Goal: Transaction & Acquisition: Purchase product/service

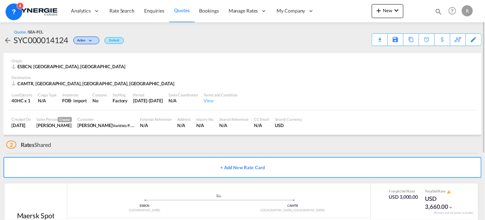
click at [178, 10] on span "Quotes" at bounding box center [181, 10] width 15 height 6
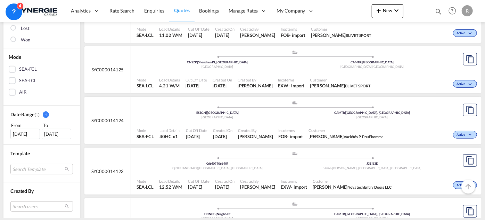
scroll to position [126, 0]
click at [22, 132] on div "19 Jul 2025" at bounding box center [25, 133] width 30 height 10
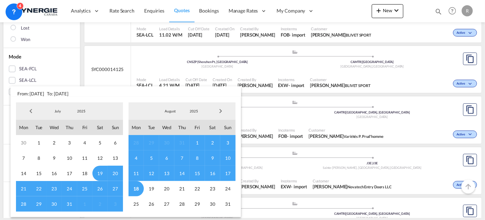
click at [28, 112] on span "Previous Month" at bounding box center [31, 111] width 14 height 14
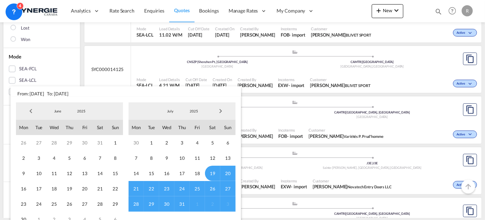
click at [28, 112] on span "Previous Month" at bounding box center [31, 111] width 14 height 14
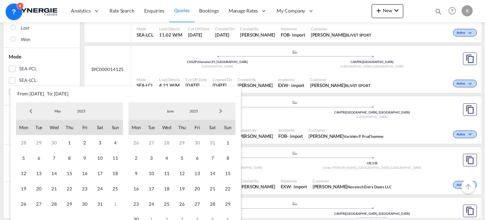
click at [33, 112] on span "Previous Month" at bounding box center [31, 111] width 14 height 14
click at [99, 142] on span "1" at bounding box center [99, 142] width 15 height 15
click at [223, 113] on span "Next Month" at bounding box center [221, 111] width 14 height 14
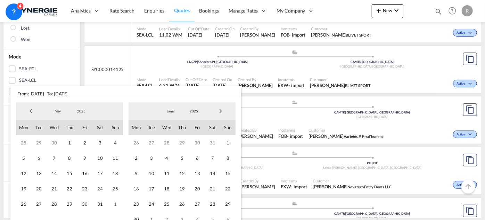
click at [223, 113] on span "Next Month" at bounding box center [221, 111] width 14 height 14
click at [138, 189] on span "18" at bounding box center [136, 188] width 15 height 15
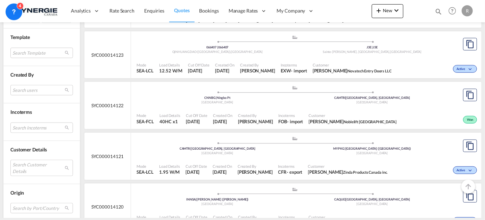
scroll to position [253, 0]
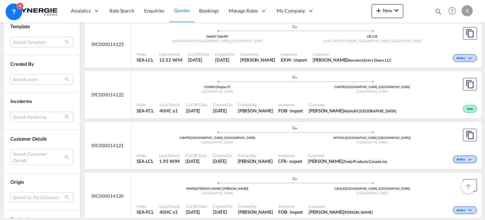
click at [38, 157] on md-select "Search Customer Details user name user arturo ZAMBRANO arturo.zambrano@industra…" at bounding box center [41, 157] width 63 height 16
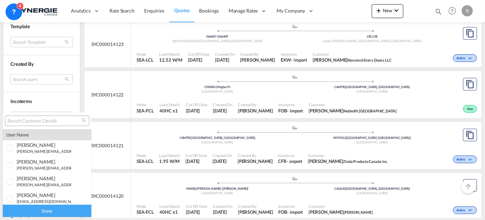
click at [46, 122] on input "search" at bounding box center [44, 121] width 75 height 6
paste input "ntremblay@solem.ca"
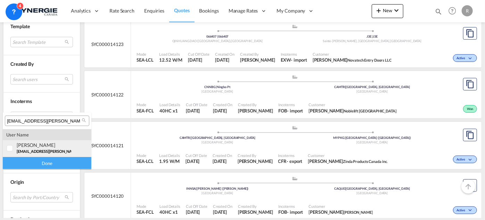
type input "ntremblay@solem.ca"
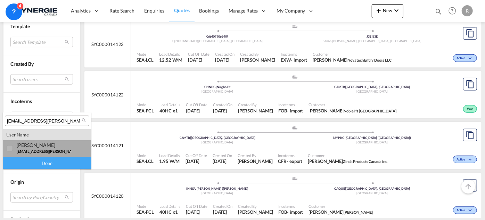
click at [24, 149] on span "ntremblay@solem.ca" at bounding box center [63, 151] width 93 height 5
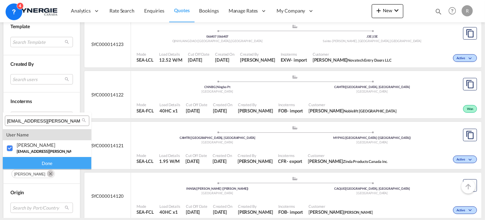
click at [36, 162] on div "Done" at bounding box center [47, 163] width 89 height 12
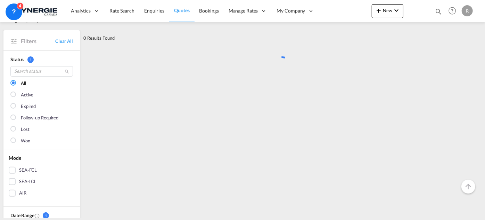
scroll to position [0, 0]
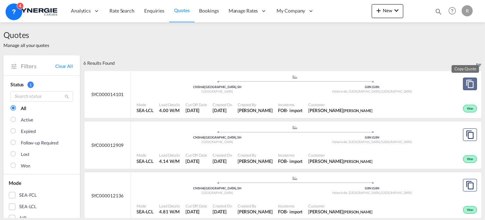
click at [467, 86] on md-icon "assets/icons/custom/copyQuote.svg" at bounding box center [470, 84] width 8 height 8
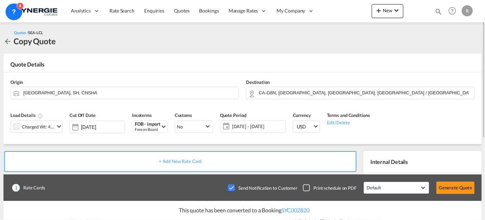
click at [56, 127] on md-icon "icon-chevron-down" at bounding box center [59, 126] width 8 height 8
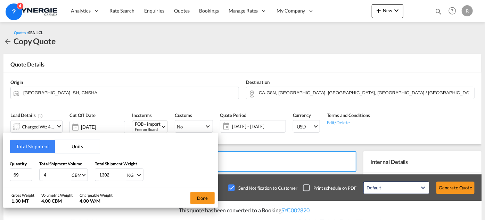
drag, startPoint x: 138, startPoint y: 187, endPoint x: 76, endPoint y: 214, distance: 67.3
click at [76, 214] on div "Total Shipment Units Quantity 69 Total Shipment Volume 4 CBM CBM CFT Total Ship…" at bounding box center [242, 110] width 485 height 220
drag, startPoint x: 22, startPoint y: 174, endPoint x: 0, endPoint y: 170, distance: 22.6
click at [0, 170] on div "Total Shipment Units Quantity 69 Total Shipment Volume 4 CBM CBM CFT Total Ship…" at bounding box center [242, 110] width 485 height 220
type input "20"
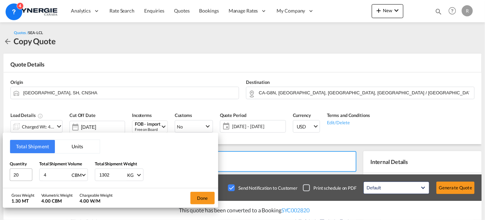
drag, startPoint x: 39, startPoint y: 173, endPoint x: 24, endPoint y: 172, distance: 15.3
click at [24, 172] on div "Quantity 20 Total Shipment Volume 4 CBM CBM CFT Total Shipment Weight 1302 KG K…" at bounding box center [111, 170] width 202 height 21
type input "2"
drag, startPoint x: 114, startPoint y: 172, endPoint x: 81, endPoint y: 167, distance: 33.7
click at [81, 167] on div "Quantity 20 Total Shipment Volume 2 CBM CBM CFT Total Shipment Weight 1302 KG K…" at bounding box center [111, 170] width 202 height 21
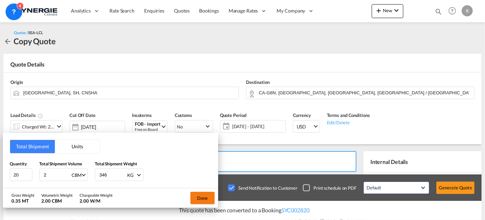
type input "346"
click at [195, 198] on button "Done" at bounding box center [203, 198] width 24 height 13
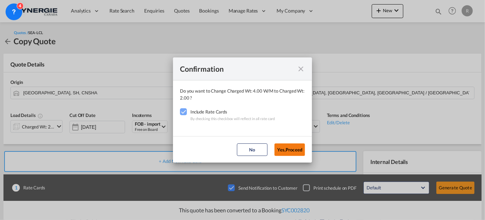
click at [298, 147] on button "Yes,Proceed" at bounding box center [290, 149] width 31 height 13
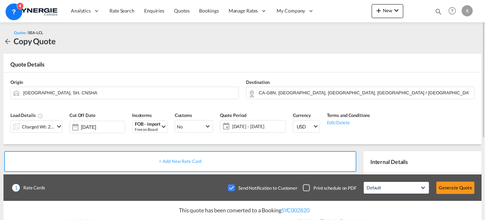
click at [261, 129] on span "15 Aug - 14 Sep 2025" at bounding box center [258, 126] width 55 height 10
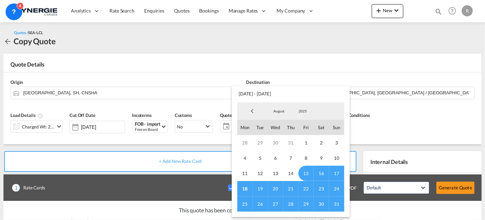
click at [337, 202] on span "31" at bounding box center [336, 203] width 15 height 15
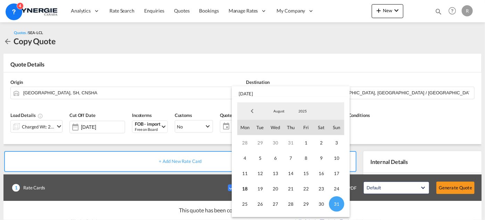
click at [432, 114] on md-backdrop at bounding box center [242, 110] width 485 height 220
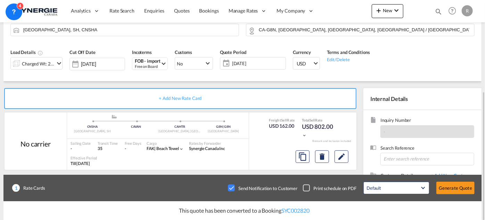
scroll to position [95, 0]
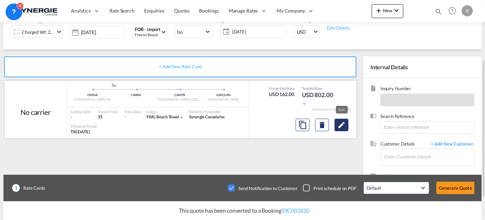
click at [341, 126] on md-icon "Edit" at bounding box center [342, 125] width 8 height 8
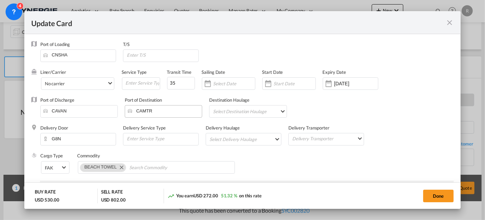
select select "per_w/m"
select select "per_hbl"
select select "flat"
select select "per_bl"
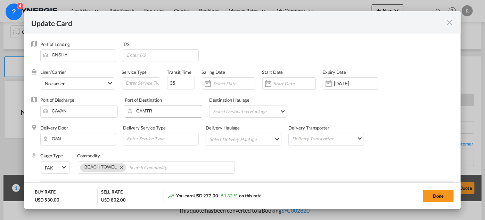
select select "per_bl"
select select "per_shipment"
click at [343, 81] on input "14 Sep 2025" at bounding box center [357, 84] width 44 height 6
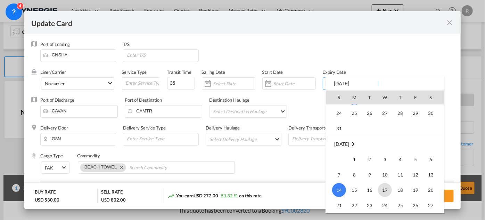
scroll to position [161010, 0]
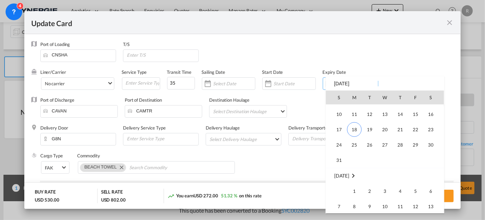
click at [347, 159] on td "Week 6" at bounding box center [354, 160] width 15 height 16
click at [339, 160] on span "31" at bounding box center [339, 160] width 14 height 14
type input "[DATE]"
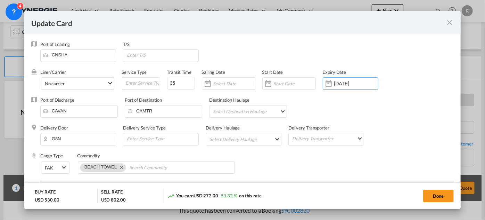
click at [419, 95] on div "Liner/Carrier No carrier 2HM LOGISTICS D.O.O AAXL GLOBAL SHIPPING LINES LLC ABD…" at bounding box center [244, 83] width 408 height 28
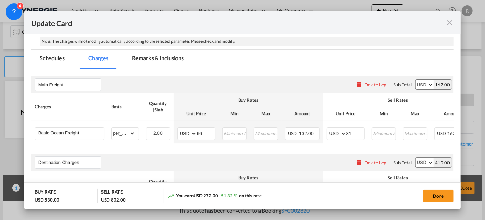
scroll to position [95, 0]
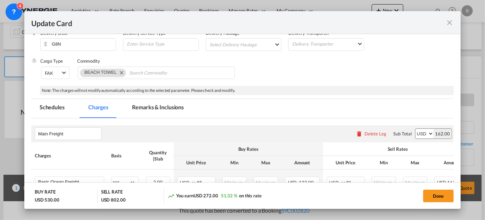
click at [158, 111] on md-tab-item "Remarks & Inclusions" at bounding box center [158, 108] width 69 height 19
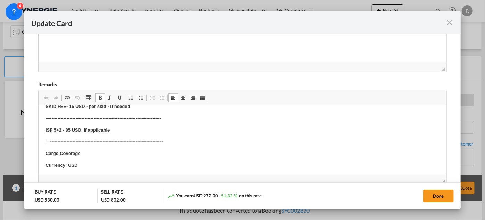
scroll to position [279, 0]
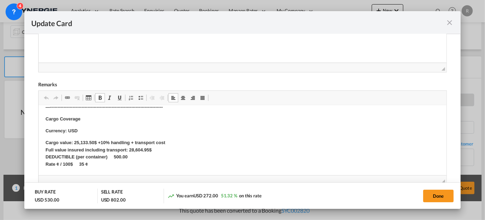
click at [74, 142] on strong "Cargo value: 25,133.50$ +10% handling + transport cost Full value insured inclu…" at bounding box center [105, 153] width 120 height 27
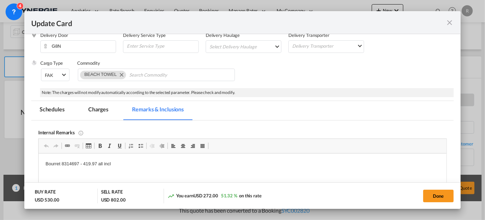
scroll to position [31, 0]
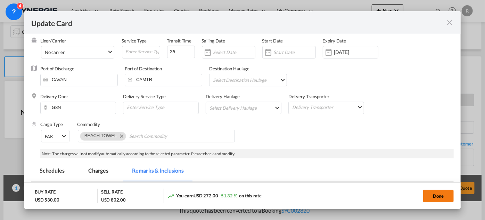
click at [428, 197] on button "Done" at bounding box center [439, 196] width 31 height 13
type input "[DATE]"
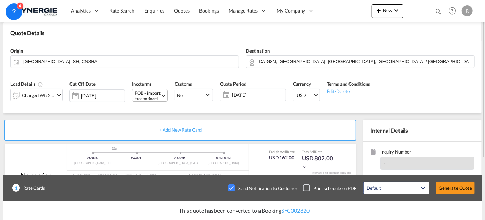
click at [150, 93] on div "FOB - import" at bounding box center [148, 92] width 26 height 5
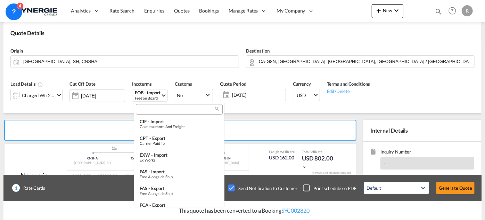
scroll to position [0, 0]
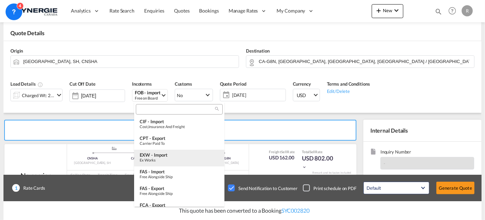
click at [151, 159] on div "Ex Works" at bounding box center [179, 160] width 79 height 5
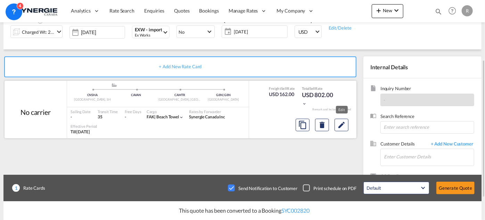
scroll to position [63, 0]
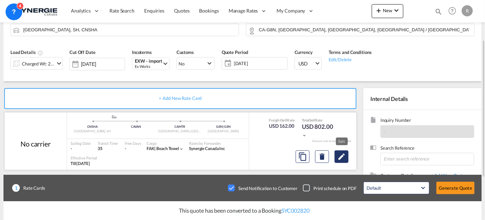
click at [344, 157] on md-icon "Edit" at bounding box center [342, 156] width 8 height 8
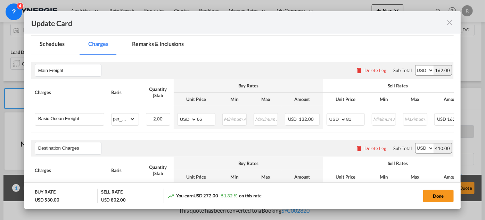
scroll to position [190, 0]
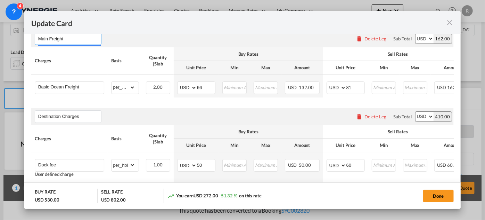
click at [88, 39] on input "Main Freight" at bounding box center [69, 38] width 63 height 10
type input "Main Freight+ exwork"
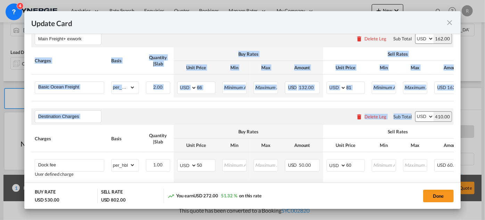
drag, startPoint x: 374, startPoint y: 103, endPoint x: 428, endPoint y: 103, distance: 54.6
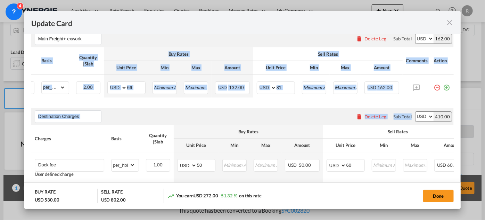
scroll to position [0, 74]
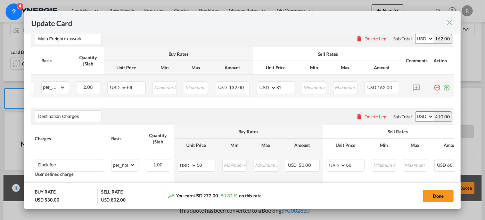
click at [444, 88] on md-icon "icon-plus-circle-outline green-400-fg" at bounding box center [447, 84] width 7 height 7
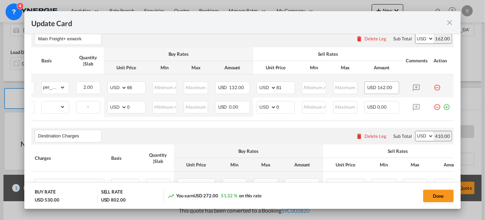
scroll to position [0, 0]
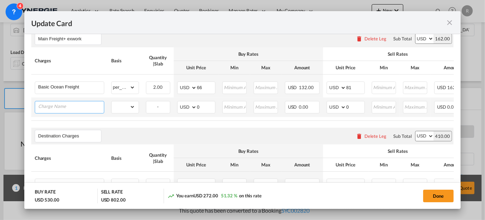
click at [64, 110] on input "Charge Name" at bounding box center [71, 106] width 66 height 10
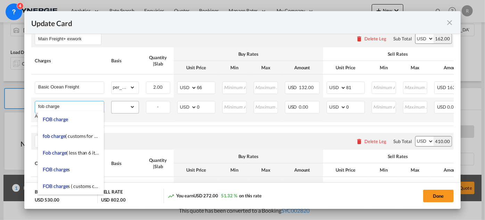
type input "fob charge"
click at [122, 109] on select "gross_weight volumetric_weight per_shipment per_bl per_km per_hawb per_kg flat …" at bounding box center [124, 106] width 24 height 11
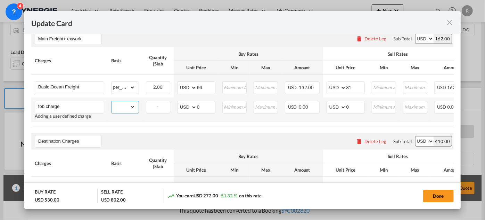
select select "per_shipment"
click at [112, 101] on select "gross_weight volumetric_weight per_shipment per_bl per_km per_hawb per_kg flat …" at bounding box center [124, 106] width 24 height 11
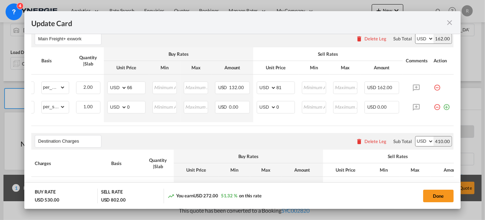
scroll to position [0, 74]
click at [444, 104] on md-icon "icon-plus-circle-outline green-400-fg" at bounding box center [447, 104] width 7 height 7
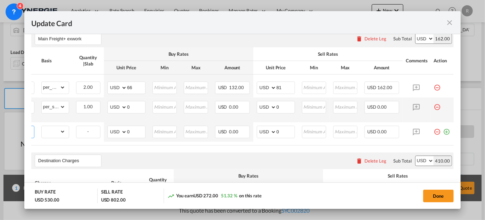
scroll to position [0, 0]
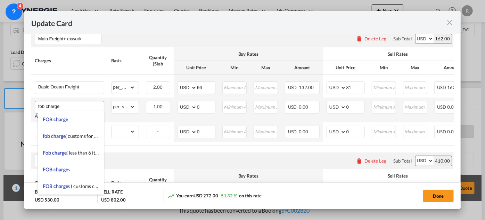
click at [92, 107] on input "fob charge" at bounding box center [71, 106] width 66 height 10
click at [138, 154] on div "Destination Charges Please enter leg name Leg Name Already Exists Delete Leg Su…" at bounding box center [242, 160] width 423 height 17
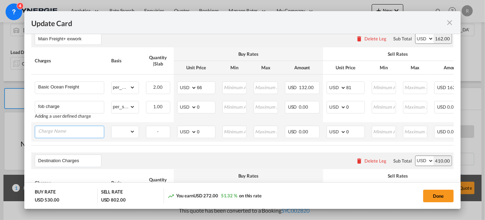
click at [85, 132] on input "Charge Name" at bounding box center [71, 131] width 66 height 10
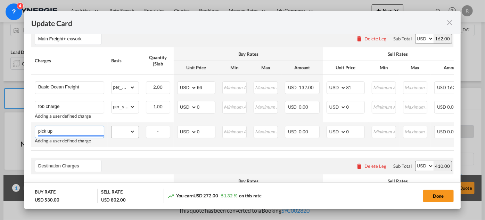
type input "pick up"
click at [132, 129] on select "gross_weight volumetric_weight per_shipment per_bl per_km per_hawb per_kg flat …" at bounding box center [124, 131] width 24 height 11
select select "per_shipment"
click at [112, 126] on select "gross_weight volumetric_weight per_shipment per_bl per_km per_hawb per_kg flat …" at bounding box center [124, 131] width 24 height 11
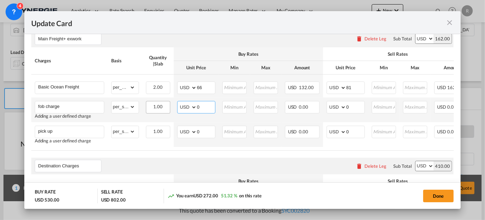
drag, startPoint x: 205, startPoint y: 107, endPoint x: 168, endPoint y: 101, distance: 37.4
click at [168, 101] on tr "fob charge Adding a user defined charge Please Enter Already Exists gross_weigh…" at bounding box center [277, 109] width 493 height 25
type input "153"
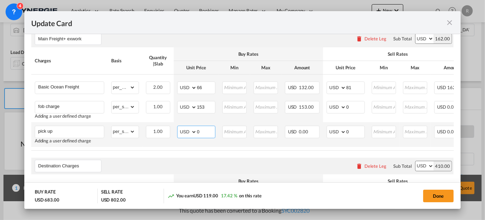
drag, startPoint x: 209, startPoint y: 131, endPoint x: 171, endPoint y: 128, distance: 37.4
click at [171, 128] on tr "pick up Adding a user defined charge Please Enter Already Exists gross_weight v…" at bounding box center [277, 134] width 493 height 25
type input "120"
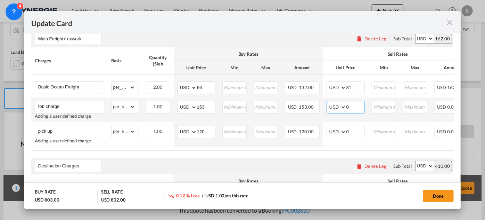
drag, startPoint x: 354, startPoint y: 107, endPoint x: 333, endPoint y: 106, distance: 20.9
click at [333, 106] on md-input-container "AED AFN ALL AMD ANG AOA ARS AUD AWG AZN BAM BBD BDT BGN BHD BIF BMD BND [PERSON…" at bounding box center [346, 107] width 38 height 13
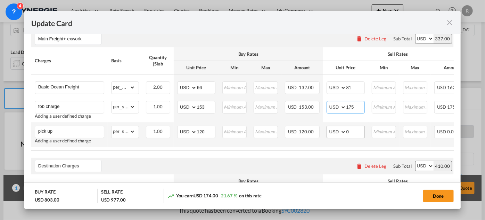
type input "175"
drag, startPoint x: 357, startPoint y: 129, endPoint x: 332, endPoint y: 123, distance: 25.7
click at [332, 123] on td "AED AFN ALL AMD ANG AOA ARS AUD AWG AZN BAM BBD BDT BGN BHD BIF BMD BND BOB BRL…" at bounding box center [345, 134] width 45 height 25
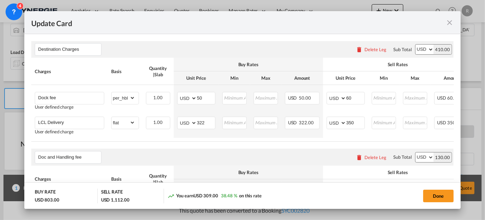
scroll to position [316, 0]
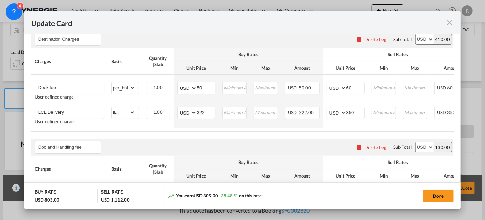
type input "135"
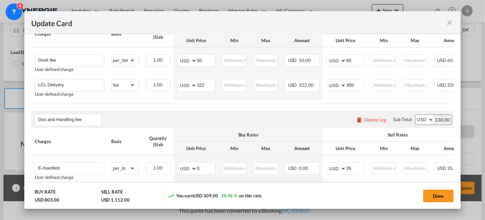
scroll to position [348, 0]
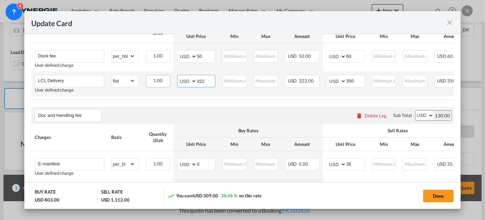
drag, startPoint x: 207, startPoint y: 84, endPoint x: 170, endPoint y: 80, distance: 37.5
click at [170, 80] on tr "LCL Delivery User defined charge Please Enter Already Exists gross_weight volum…" at bounding box center [277, 83] width 493 height 25
type input "150"
drag, startPoint x: 360, startPoint y: 82, endPoint x: 317, endPoint y: 77, distance: 42.4
click at [317, 77] on tr "LCL Delivery User defined charge Please Enter Already Exists gross_weight volum…" at bounding box center [277, 83] width 493 height 25
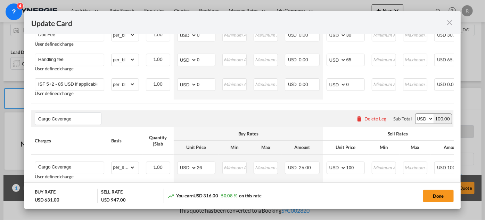
scroll to position [537, 0]
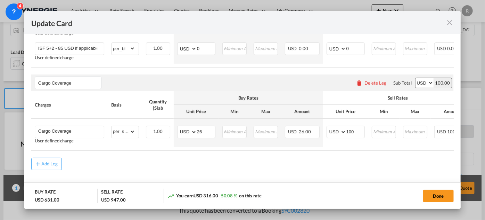
type input "185"
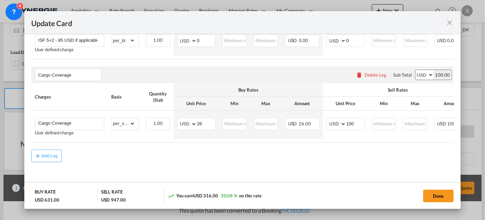
scroll to position [551, 0]
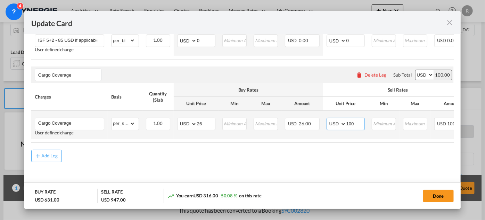
drag, startPoint x: 358, startPoint y: 118, endPoint x: 312, endPoint y: 114, distance: 45.7
click at [313, 114] on tr "Cargo Coverage User defined charge Please Enter Already Exists gross_weight vol…" at bounding box center [277, 125] width 493 height 28
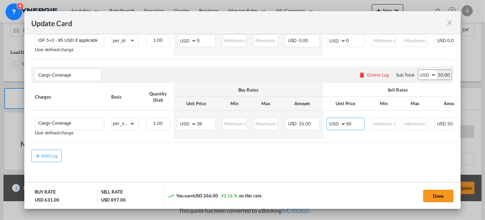
type input "50"
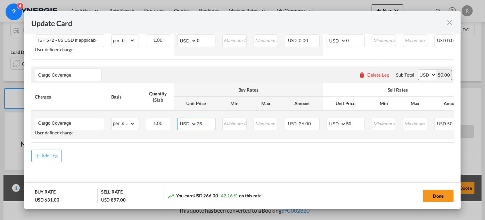
drag, startPoint x: 211, startPoint y: 123, endPoint x: 155, endPoint y: 114, distance: 57.0
click at [157, 115] on tr "Cargo Coverage User defined charge Please Enter Already Exists gross_weight vol…" at bounding box center [277, 125] width 493 height 28
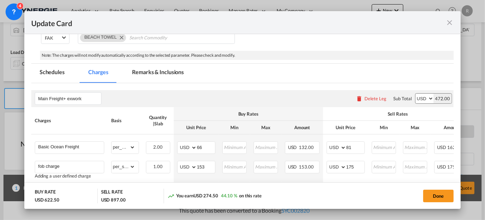
scroll to position [78, 0]
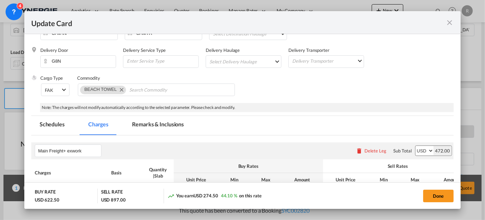
type input "17.5"
click at [153, 126] on md-tab-item "Remarks & Inclusions" at bounding box center [158, 125] width 69 height 19
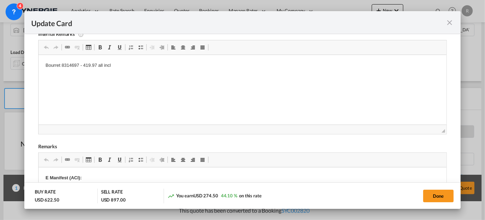
scroll to position [166, 0]
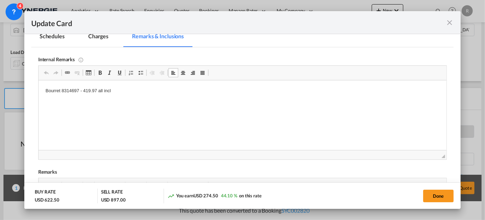
click at [86, 97] on body "Bourret 8314697 - 419.97 all incl" at bounding box center [242, 96] width 394 height 19
drag, startPoint x: 62, startPoint y: 90, endPoint x: 143, endPoint y: 97, distance: 81.0
click at [144, 98] on body "Bourret 8314697 - 419.97 all incl" at bounding box center [242, 96] width 394 height 19
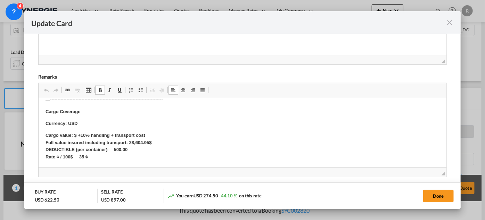
scroll to position [279, 0]
click at [129, 142] on strong "Cargo value: $ +10% handling + transport cost Full value insured including tran…" at bounding box center [98, 145] width 106 height 27
drag, startPoint x: 129, startPoint y: 142, endPoint x: 161, endPoint y: 141, distance: 31.7
click at [152, 141] on strong "Cargo value: $ +10% handling + transport cost Full value insured including tran…" at bounding box center [98, 145] width 106 height 27
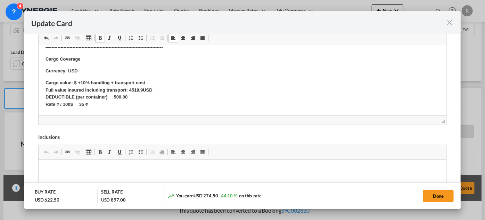
scroll to position [323, 0]
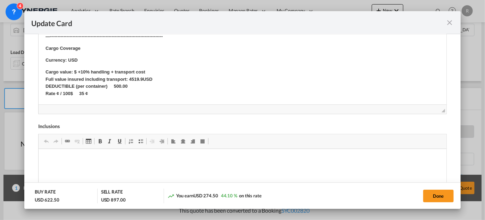
click at [103, 93] on p "Cargo value: $ +10% handling + transport cost Full value insured including tran…" at bounding box center [242, 83] width 394 height 29
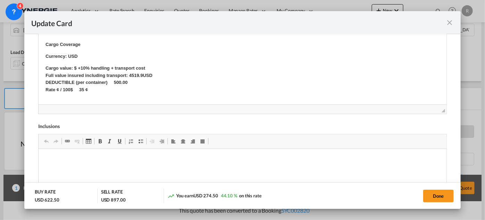
click at [107, 91] on p "Cargo value: $ +10% handling + transport cost Full value insured including tran…" at bounding box center [242, 79] width 394 height 29
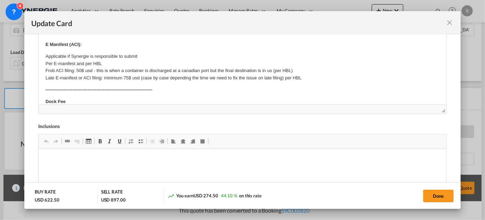
scroll to position [0, 0]
click at [438, 198] on button "Done" at bounding box center [439, 196] width 31 height 13
type input "[DATE]"
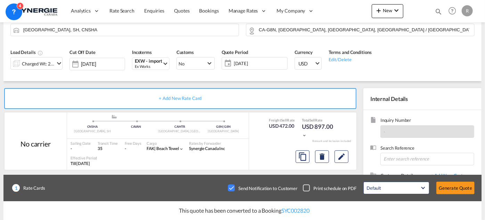
scroll to position [166, 0]
click at [234, 185] on div "Checkbox No Ink" at bounding box center [231, 187] width 7 height 7
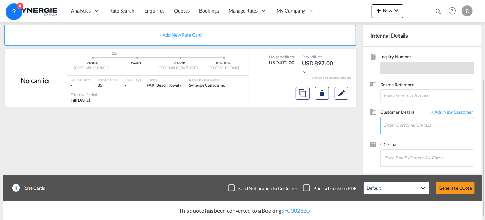
click at [404, 123] on input "Enter Customer Details" at bounding box center [429, 125] width 90 height 16
paste input "ntremblay@solem.ca"
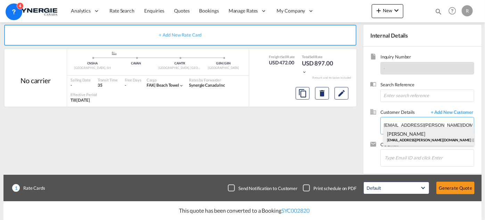
click at [408, 131] on div "Nathalie Tremblay ntremblay@solem.ca | SOLEM" at bounding box center [429, 136] width 91 height 19
type input "SOLEM, Nathalie Tremblay, ntremblay@solem.ca"
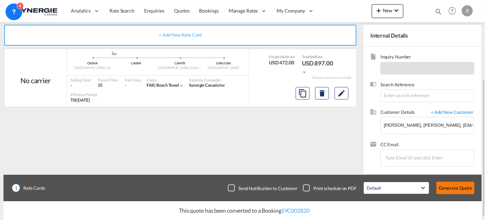
click at [457, 187] on button "Generate Quote" at bounding box center [456, 188] width 38 height 13
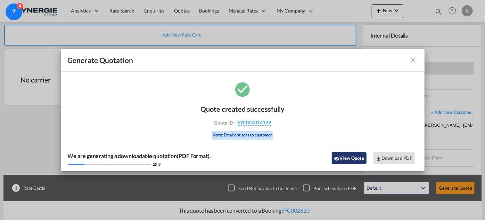
click at [357, 162] on button "View Quote" at bounding box center [349, 158] width 35 height 13
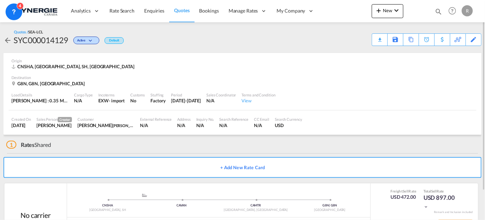
scroll to position [33, 0]
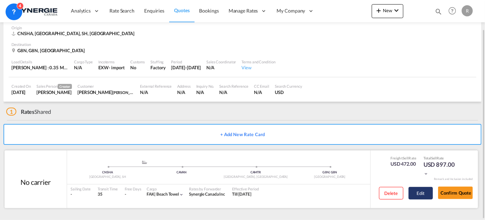
click at [422, 191] on button "Edit" at bounding box center [421, 193] width 24 height 13
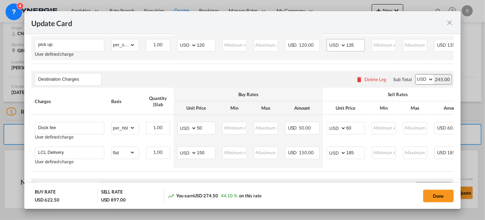
scroll to position [284, 0]
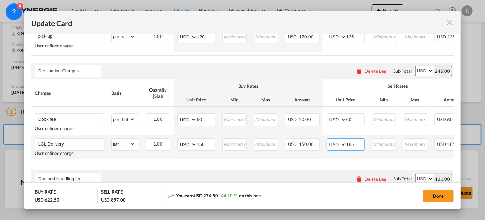
click at [351, 145] on input "185" at bounding box center [356, 143] width 18 height 10
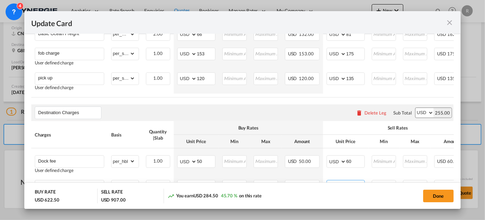
scroll to position [221, 0]
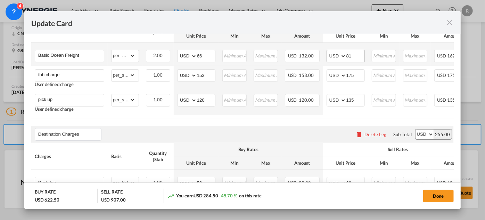
type input "195"
click at [356, 55] on input "81" at bounding box center [356, 55] width 18 height 10
type input "85"
click at [340, 117] on table "Charges Basis Quantity | Slab Buy Rates Sell Rates Comments Action Unit Price M…" at bounding box center [277, 67] width 493 height 103
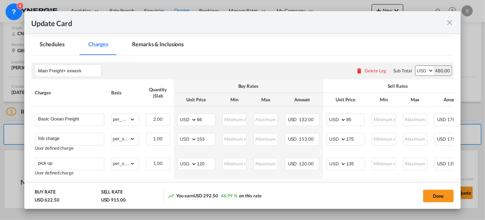
scroll to position [172, 0]
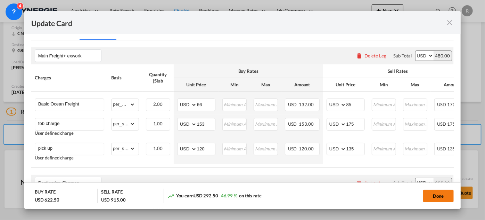
click at [440, 196] on button "Done" at bounding box center [439, 196] width 31 height 13
type input "[DATE]"
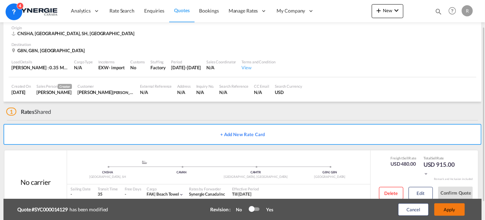
click at [447, 212] on button "Apply" at bounding box center [450, 209] width 31 height 13
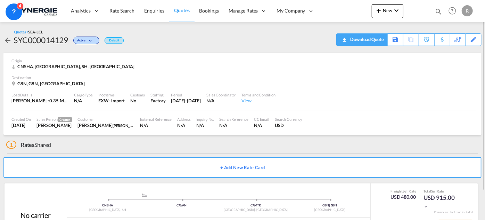
click at [373, 43] on div "Download Quote" at bounding box center [366, 39] width 35 height 11
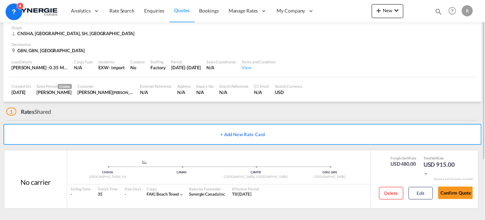
scroll to position [0, 0]
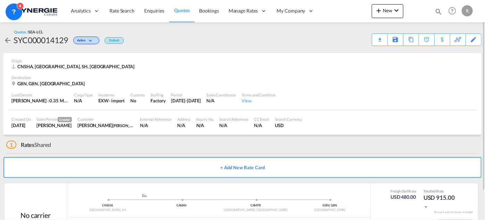
click at [182, 12] on span "Quotes" at bounding box center [181, 10] width 15 height 6
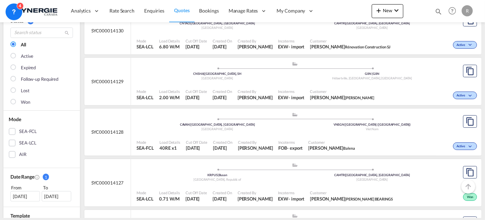
scroll to position [63, 0]
click at [377, 87] on div "Active" at bounding box center [428, 95] width 102 height 17
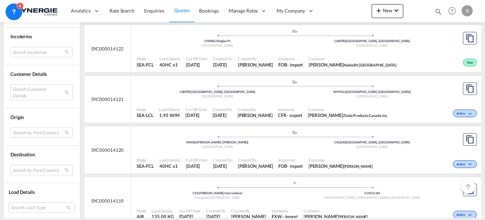
scroll to position [442, 0]
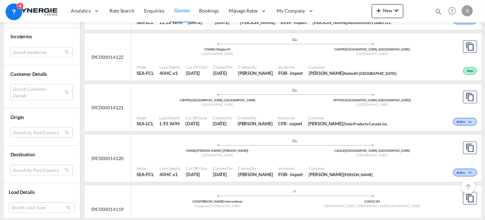
click at [48, 51] on md-select "Search Incoterms CPT-IMPORT carrier paid to EXW-EXPORT ex works DDP-EXPORT deli…" at bounding box center [41, 52] width 63 height 10
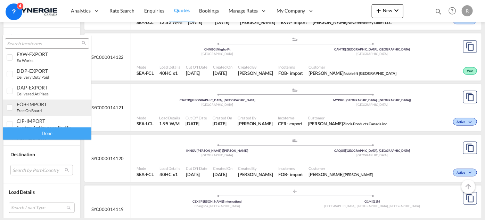
scroll to position [9, 0]
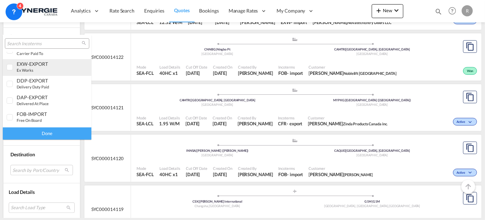
click at [36, 59] on md-option "EXW-EXPORT ex works" at bounding box center [47, 67] width 89 height 17
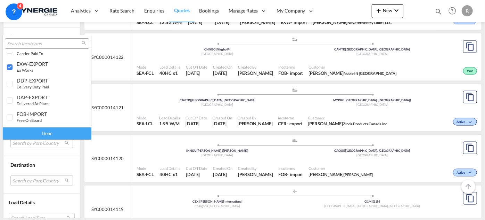
click at [52, 132] on div "Done" at bounding box center [47, 133] width 89 height 12
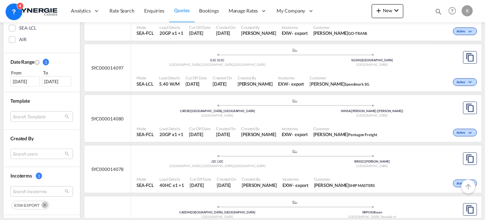
scroll to position [221, 0]
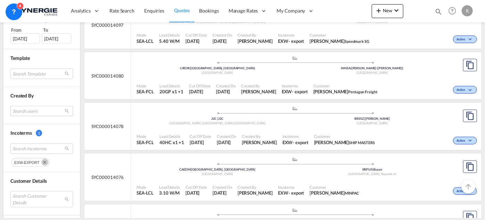
click at [26, 106] on md-select "Search users sugan T sugantha.rajan@freightfy.com raquel Jimenez raquel.jimenez…" at bounding box center [41, 111] width 63 height 10
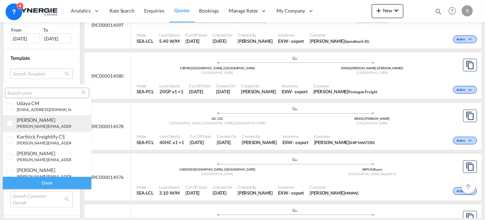
scroll to position [95, 0]
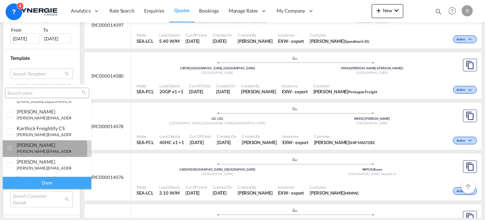
click at [40, 149] on small "r.ho@synergiecanada.com" at bounding box center [64, 151] width 94 height 5
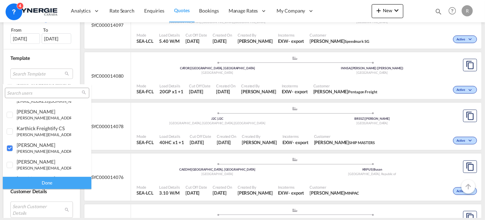
click at [43, 184] on div "Done" at bounding box center [47, 183] width 89 height 12
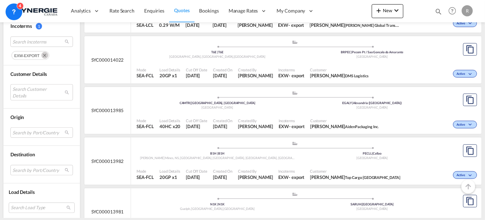
scroll to position [348, 0]
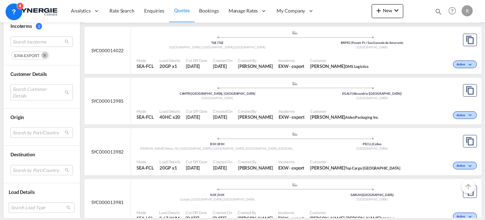
click at [380, 96] on div "Egypt" at bounding box center [372, 98] width 155 height 5
click at [384, 104] on div "Mode SEA-FCL Load Details 40HC x20 Cut Off Date 11 Aug 2025 Created On 11 Aug 2…" at bounding box center [306, 114] width 351 height 21
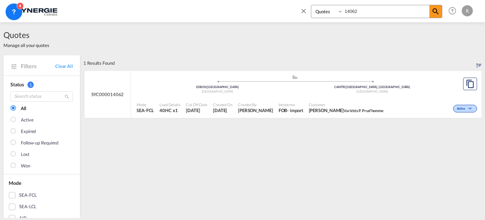
select select "Quotes"
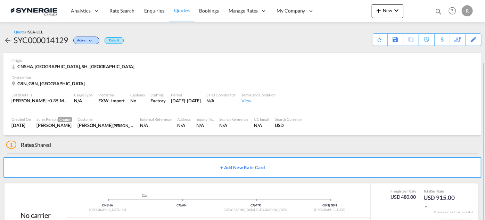
scroll to position [33, 0]
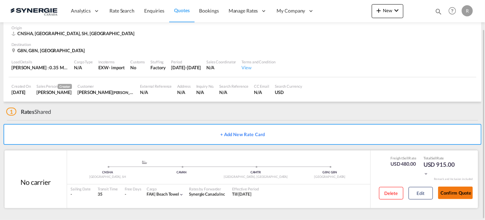
click at [451, 195] on button "Confirm Quote" at bounding box center [455, 192] width 35 height 13
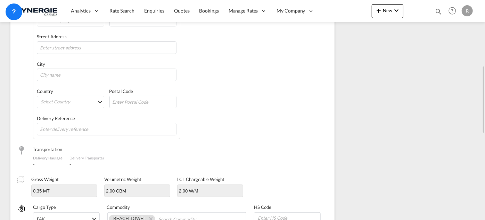
scroll to position [119, 0]
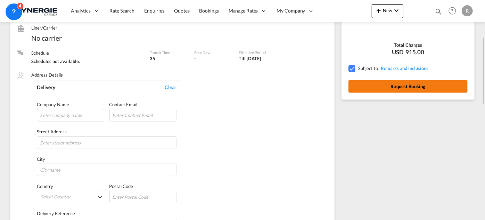
click at [412, 90] on button "Request Booking" at bounding box center [408, 86] width 119 height 13
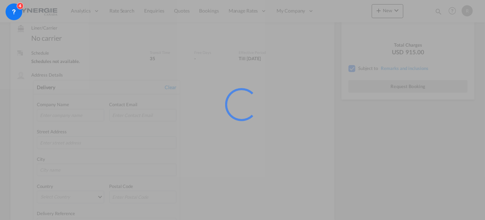
scroll to position [0, 0]
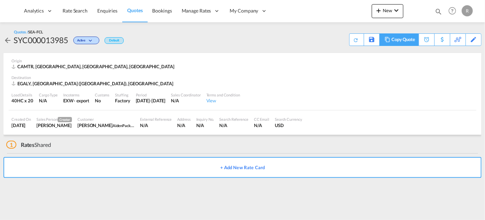
click at [409, 39] on div "Copy Quote" at bounding box center [404, 40] width 24 height 12
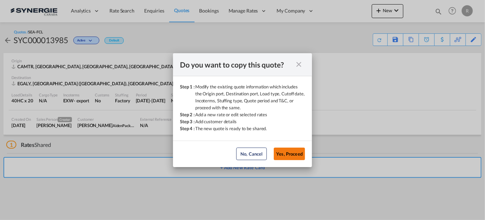
click at [296, 153] on button "Yes, Proceed" at bounding box center [289, 153] width 31 height 13
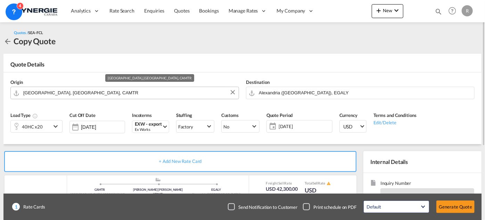
click at [80, 92] on input "Montreal, QC, CAMTR" at bounding box center [129, 93] width 212 height 12
click at [234, 92] on button "Clear Input" at bounding box center [233, 92] width 10 height 10
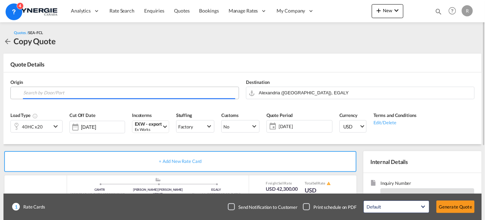
click at [200, 89] on body "Analytics Reports Dashboard Rate Search Enquiries Quotes Bookings" at bounding box center [242, 110] width 485 height 220
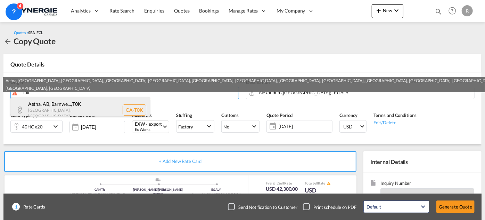
click at [67, 108] on div "Aetna, AB, Barnwe... , T0K [GEOGRAPHIC_DATA] , [GEOGRAPHIC_DATA] [GEOGRAPHIC_DA…" at bounding box center [80, 109] width 139 height 25
type input "CA-T0K, [GEOGRAPHIC_DATA], [GEOGRAPHIC_DATA], [GEOGRAPHIC_DATA], [GEOGRAPHIC_DA…"
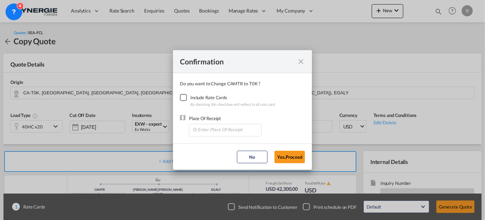
click at [187, 100] on div "Checkbox No Ink" at bounding box center [183, 97] width 7 height 7
click at [220, 129] on input "Enter Place Of Receipt" at bounding box center [227, 129] width 69 height 10
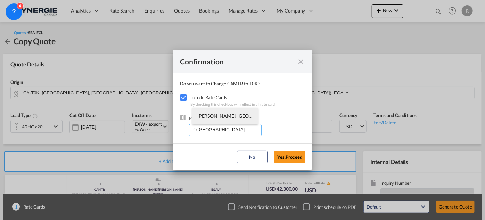
click at [220, 119] on li "[PERSON_NAME], [GEOGRAPHIC_DATA], [GEOGRAPHIC_DATA], [GEOGRAPHIC_DATA], [GEOGRA…" at bounding box center [225, 115] width 66 height 17
type input "[PERSON_NAME], [GEOGRAPHIC_DATA], [GEOGRAPHIC_DATA], [GEOGRAPHIC_DATA], [GEOGRA…"
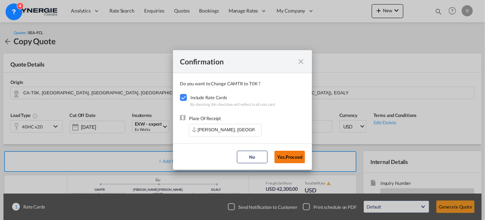
click at [295, 157] on button "Yes,Proceed" at bounding box center [290, 157] width 31 height 13
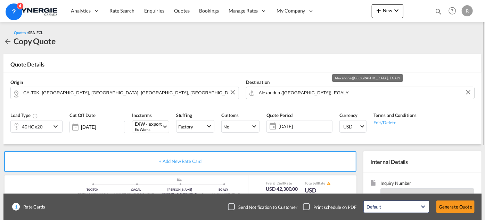
click at [346, 92] on input "Alexandria ([GEOGRAPHIC_DATA]), EGALY" at bounding box center [365, 93] width 212 height 12
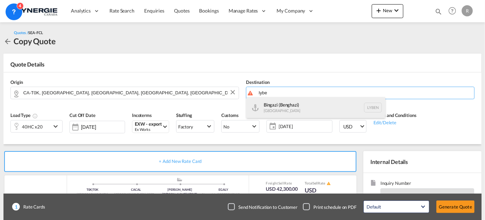
click at [308, 108] on div "Bingazi ([GEOGRAPHIC_DATA]) [GEOGRAPHIC_DATA] [GEOGRAPHIC_DATA]" at bounding box center [316, 107] width 139 height 21
type input "Bingazi (Benghazi), LYBEN"
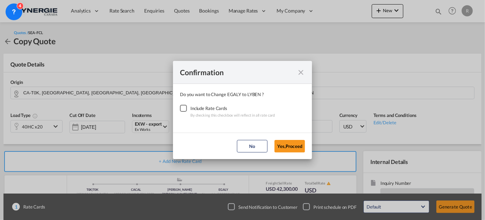
click at [185, 108] on div "Checkbox No Ink" at bounding box center [183, 108] width 7 height 7
click at [289, 147] on button "Yes,Proceed" at bounding box center [290, 146] width 31 height 13
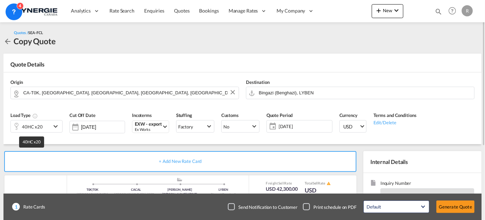
click at [36, 127] on div "40HC x20" at bounding box center [32, 127] width 21 height 10
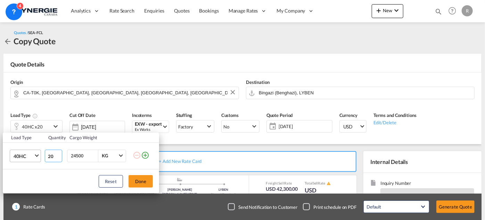
drag, startPoint x: 51, startPoint y: 155, endPoint x: 34, endPoint y: 150, distance: 18.3
click at [34, 150] on tr "40HC 20GP 40GP 40HC 45HC 20RE 40RE 40HR 20OT 40OT 20FR 40FR 40NR 20NR 45S 20TK …" at bounding box center [81, 155] width 156 height 27
type input "1"
click at [87, 154] on input "24500" at bounding box center [84, 156] width 28 height 12
type input "24000"
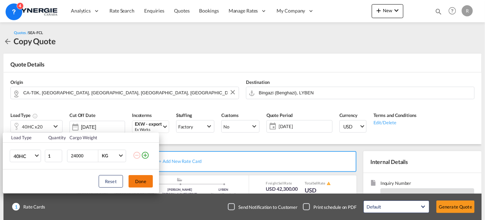
click at [141, 182] on button "Done" at bounding box center [141, 181] width 24 height 13
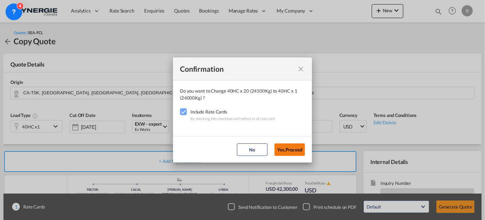
click at [290, 151] on button "Yes,Proceed" at bounding box center [290, 149] width 31 height 13
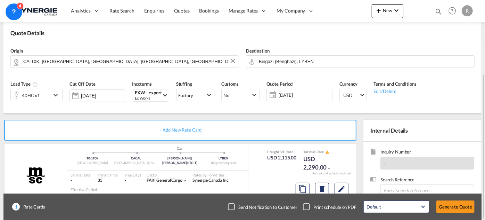
scroll to position [95, 0]
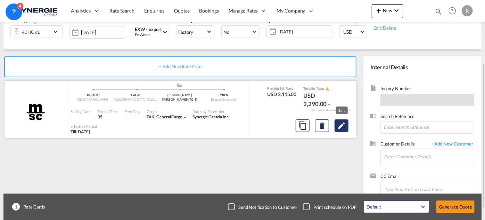
click at [339, 124] on md-icon "Edit" at bounding box center [342, 125] width 8 height 8
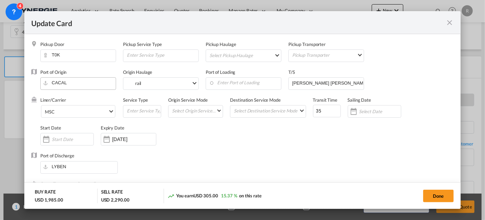
select select "per container"
select select "per B/L"
select select "per shipment"
select select "per B/L"
select select "per shipment"
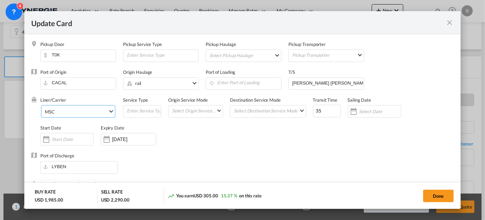
click at [93, 116] on md-select-value "MSC" at bounding box center [79, 110] width 71 height 11
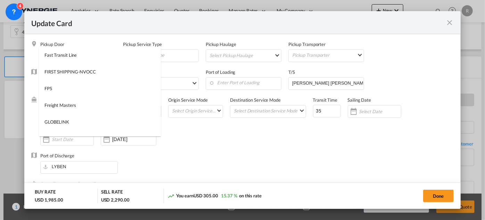
scroll to position [0, 0]
click at [124, 54] on input "search" at bounding box center [102, 55] width 118 height 17
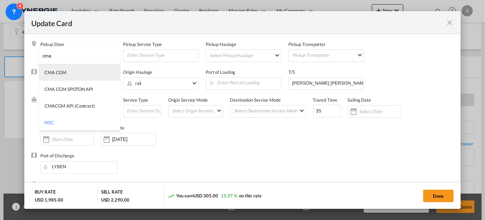
type input "cma"
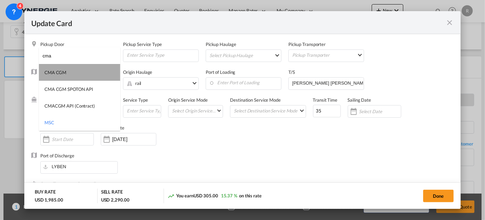
click at [66, 73] on md-option "CMA CGM" at bounding box center [79, 72] width 81 height 17
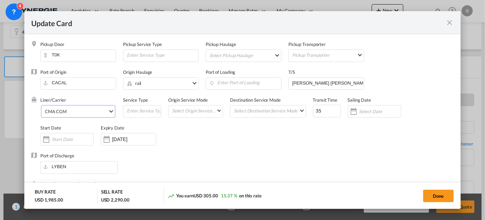
click at [97, 110] on span "CMA CGM" at bounding box center [76, 111] width 63 height 6
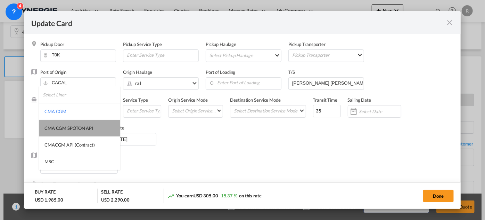
click at [84, 133] on md-option "CMA CGM SPOTON API" at bounding box center [79, 128] width 81 height 17
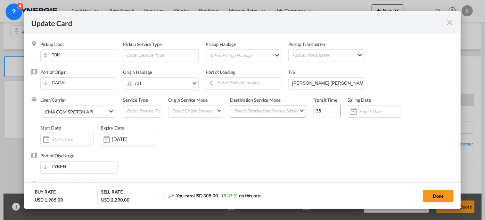
drag, startPoint x: 321, startPoint y: 111, endPoint x: 299, endPoint y: 107, distance: 21.5
click at [299, 107] on div "Liner/Carrier CMA CGM SPOTON API Service Type Origin Service Mode Select Origin…" at bounding box center [247, 125] width 414 height 56
type input "85"
click at [240, 82] on input "Enter Port of Loading" at bounding box center [245, 83] width 72 height 10
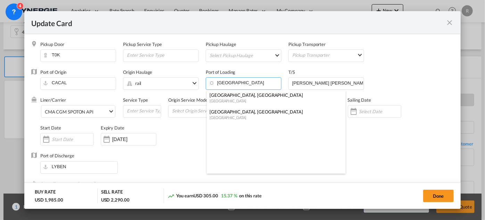
click at [226, 98] on div "[GEOGRAPHIC_DATA]" at bounding box center [274, 100] width 129 height 5
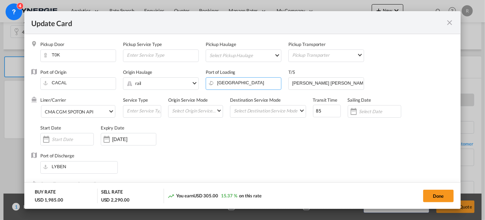
type input "[GEOGRAPHIC_DATA], [GEOGRAPHIC_DATA], CAVAN"
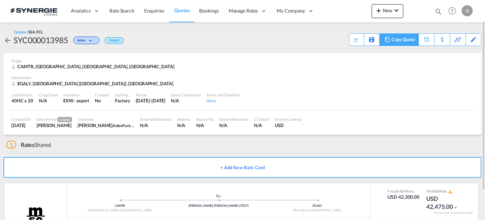
click at [412, 40] on div "Copy Quote" at bounding box center [404, 40] width 24 height 12
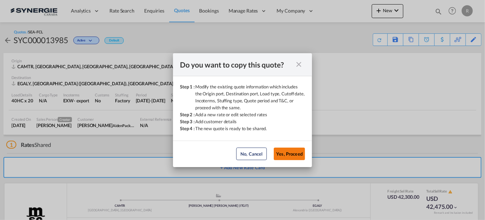
click at [293, 155] on button "Yes, Proceed" at bounding box center [289, 153] width 31 height 13
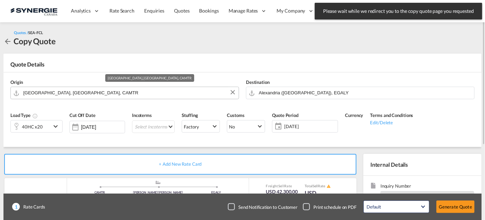
click at [91, 91] on input "[GEOGRAPHIC_DATA], [GEOGRAPHIC_DATA], CAMTR" at bounding box center [129, 93] width 212 height 12
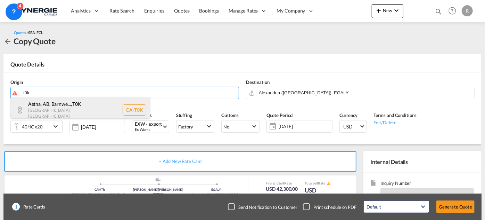
click at [91, 110] on div "Aetna, AB, Barnwe... , T0K [GEOGRAPHIC_DATA] , [GEOGRAPHIC_DATA] [GEOGRAPHIC_DA…" at bounding box center [80, 109] width 139 height 25
type input "CA-T0K, [GEOGRAPHIC_DATA], [GEOGRAPHIC_DATA], [GEOGRAPHIC_DATA], [GEOGRAPHIC_DA…"
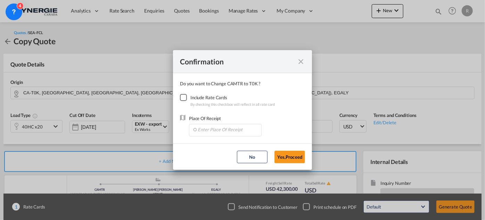
click at [187, 100] on div "Checkbox No Ink" at bounding box center [183, 97] width 7 height 7
click at [216, 129] on input "Enter Place Of Receipt" at bounding box center [227, 129] width 69 height 10
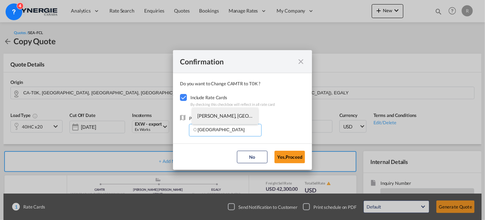
click at [214, 120] on li "[PERSON_NAME], [GEOGRAPHIC_DATA], [GEOGRAPHIC_DATA], [GEOGRAPHIC_DATA], [GEOGRA…" at bounding box center [225, 115] width 66 height 17
type input "[PERSON_NAME], [GEOGRAPHIC_DATA], [GEOGRAPHIC_DATA], [GEOGRAPHIC_DATA], [GEOGRA…"
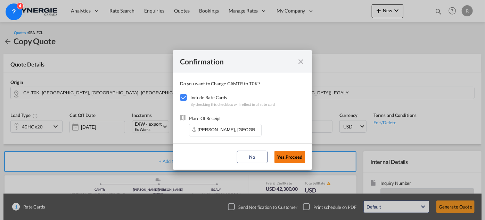
click at [293, 156] on button "Yes,Proceed" at bounding box center [290, 157] width 31 height 13
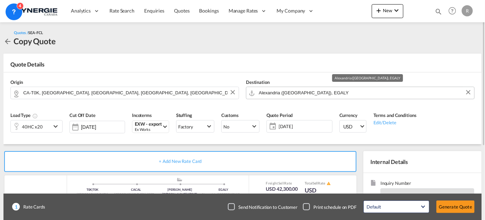
click at [345, 93] on input "Alexandria ([GEOGRAPHIC_DATA]), EGALY" at bounding box center [365, 93] width 212 height 12
type input "b"
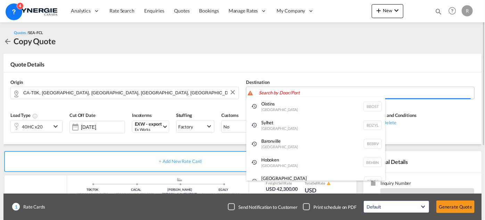
type input "l"
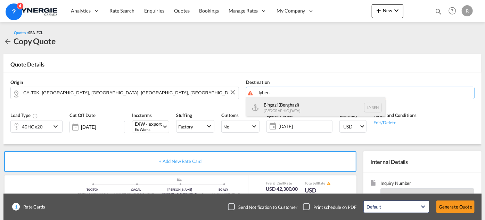
click at [298, 107] on div "Bingazi ([GEOGRAPHIC_DATA]) [GEOGRAPHIC_DATA] [GEOGRAPHIC_DATA]" at bounding box center [316, 107] width 139 height 21
type input "Bingazi (Benghazi), LYBEN"
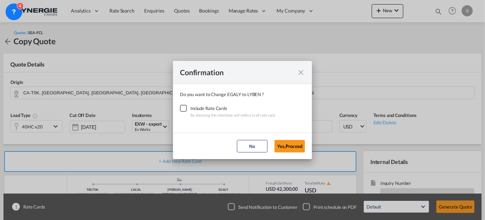
click at [183, 108] on div "Checkbox No Ink" at bounding box center [183, 108] width 7 height 7
click at [291, 144] on button "Yes,Proceed" at bounding box center [290, 146] width 31 height 13
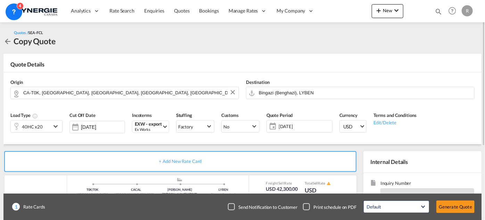
click at [50, 126] on div "40HC x20" at bounding box center [31, 126] width 40 height 12
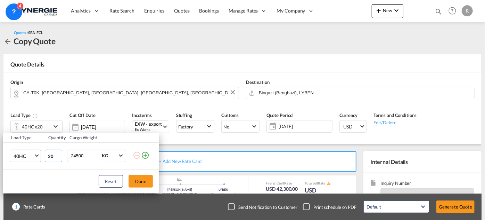
drag, startPoint x: 56, startPoint y: 151, endPoint x: 41, endPoint y: 151, distance: 15.3
click at [41, 151] on tr "40HC 20GP 40GP 40HC 45HC 20RE 40RE 40HR 20OT 40OT 20FR 40FR 40NR 20NR 45S 20TK …" at bounding box center [81, 155] width 156 height 27
type input "1"
drag, startPoint x: 89, startPoint y: 160, endPoint x: 67, endPoint y: 154, distance: 22.9
click at [67, 154] on div "24500 KG KG" at bounding box center [96, 156] width 59 height 13
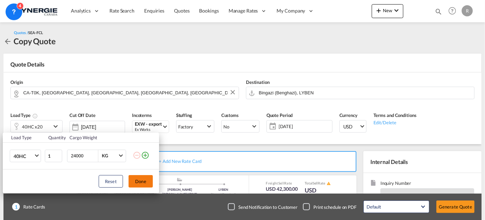
type input "24000"
click at [136, 177] on button "Done" at bounding box center [141, 181] width 24 height 13
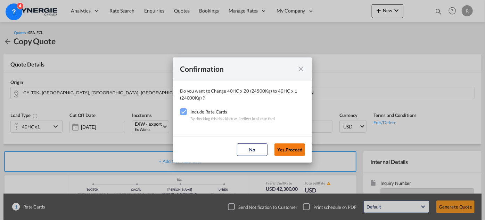
click at [283, 151] on button "Yes,Proceed" at bounding box center [290, 149] width 31 height 13
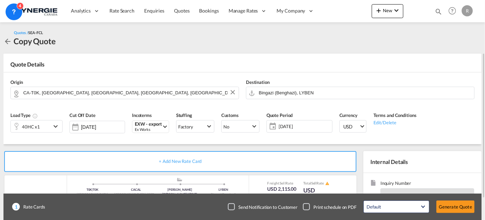
scroll to position [63, 0]
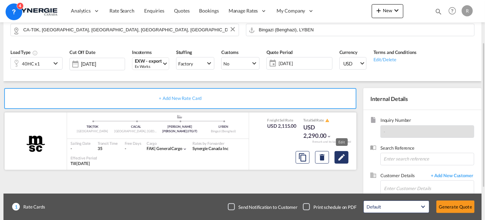
click at [344, 158] on md-icon "Edit" at bounding box center [342, 157] width 8 height 8
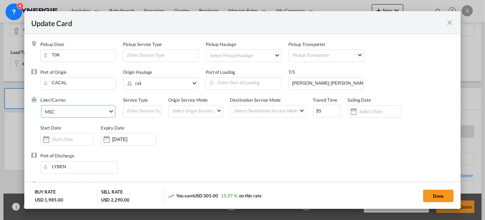
click at [78, 110] on span "MSC" at bounding box center [76, 111] width 63 height 6
select select "per container"
select select "per B/L"
select select "per shipment"
select select "per B/L"
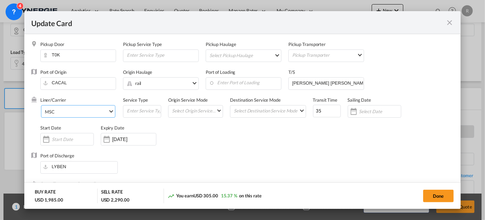
select select "per shipment"
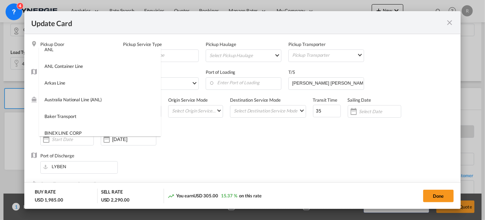
scroll to position [0, 0]
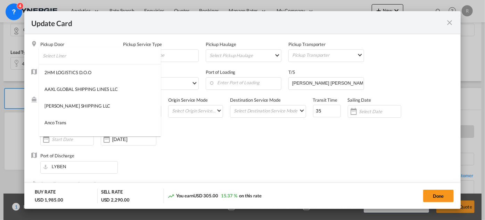
click at [119, 56] on input "search" at bounding box center [102, 55] width 118 height 17
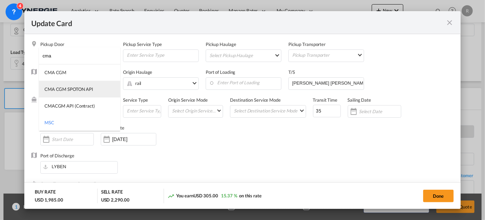
type input "cma"
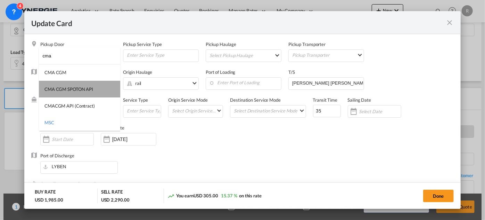
click at [70, 90] on div "CMA CGM SPOTON API" at bounding box center [69, 89] width 49 height 6
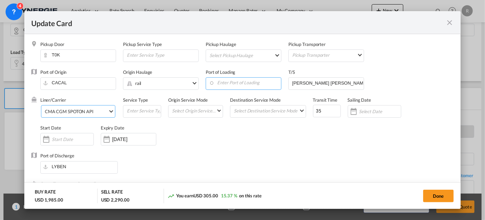
click at [231, 85] on input "Enter Port of Loading" at bounding box center [245, 83] width 72 height 10
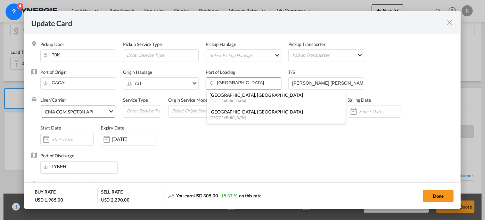
click at [224, 93] on div "[GEOGRAPHIC_DATA], [GEOGRAPHIC_DATA]" at bounding box center [274, 95] width 129 height 6
type input "[GEOGRAPHIC_DATA], [GEOGRAPHIC_DATA], CAVAN"
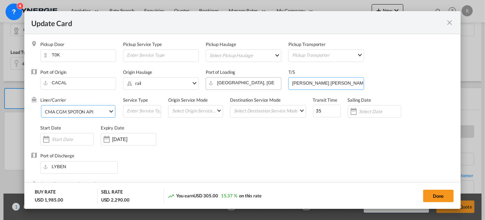
drag, startPoint x: 344, startPoint y: 80, endPoint x: 276, endPoint y: 82, distance: 68.2
click at [276, 82] on div "Port of Origin [PERSON_NAME] Origin Haulage .a{fill:#aaa8ad;} rail rail road ba…" at bounding box center [247, 83] width 414 height 28
paste input "NINGBO , [GEOGRAPHIC_DATA] • [GEOGRAPHIC_DATA]([GEOGRAPHIC_DATA]) , MT"
type input "NINGBO , [GEOGRAPHIC_DATA] • [GEOGRAPHIC_DATA]([GEOGRAPHIC_DATA]) , MT"
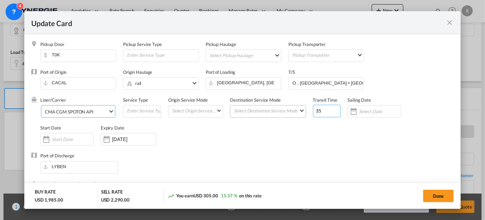
scroll to position [0, 0]
click at [300, 111] on div "Liner/Carrier CMA CGM SPOTON API Service Type Origin Service Mode Select Origin…" at bounding box center [247, 125] width 414 height 56
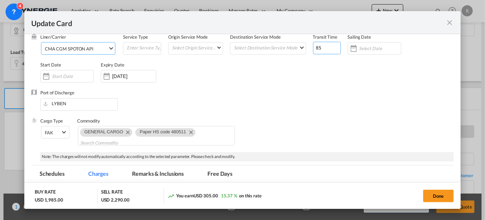
scroll to position [95, 0]
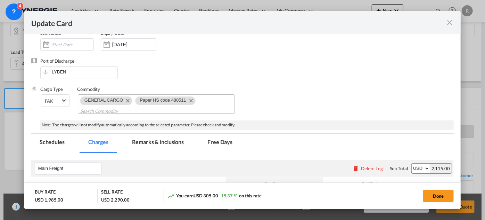
type input "85"
click at [191, 100] on md-icon "Remove Paper HS code 480511" at bounding box center [191, 100] width 8 height 8
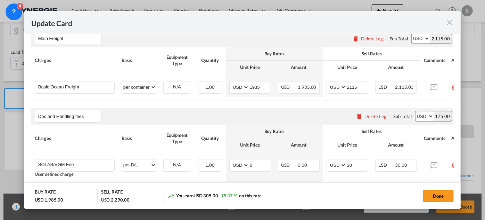
scroll to position [221, 0]
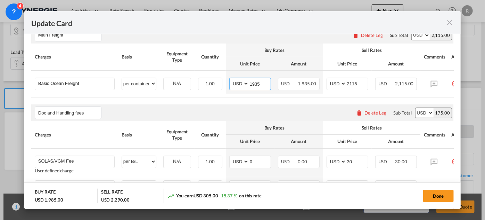
drag, startPoint x: 262, startPoint y: 83, endPoint x: 201, endPoint y: 64, distance: 63.7
click at [222, 73] on tr "Basic Ocean Freight Please Enter User Defined Charges Cannot Be Published per e…" at bounding box center [251, 82] width 441 height 23
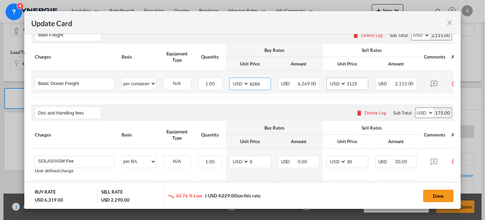
type input "6269"
drag, startPoint x: 360, startPoint y: 83, endPoint x: 321, endPoint y: 77, distance: 40.1
click at [321, 77] on tr "Basic Ocean Freight Please Enter User Defined Charges Cannot Be Published per e…" at bounding box center [251, 82] width 441 height 23
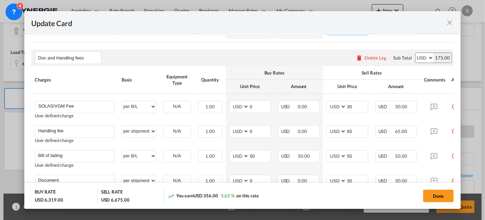
scroll to position [284, 0]
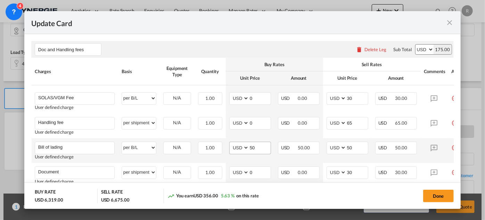
type input "6500"
drag, startPoint x: 257, startPoint y: 147, endPoint x: 233, endPoint y: 142, distance: 25.0
click at [233, 142] on td "AED AFN ALL AMD ANG AOA ARS AUD AWG AZN BAM BBD BDT BGN BHD BIF BMD BND [PERSON…" at bounding box center [250, 150] width 49 height 25
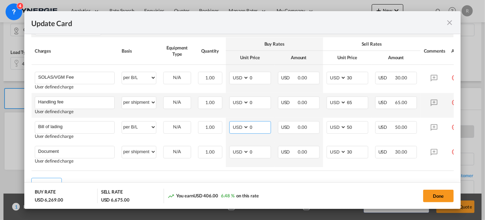
scroll to position [316, 0]
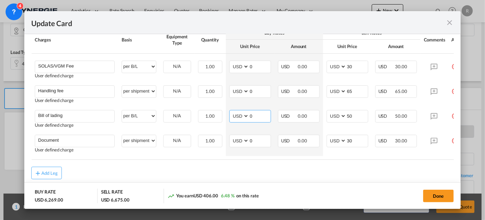
type input "0"
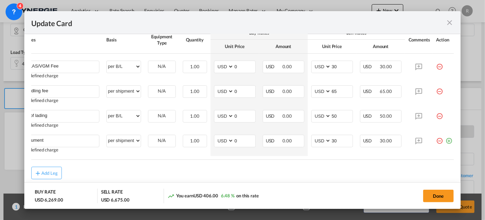
scroll to position [0, 22]
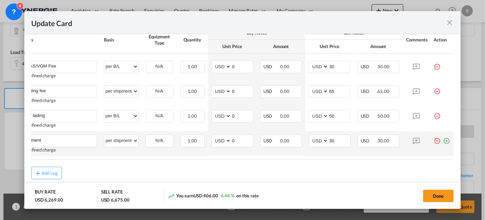
click at [444, 142] on md-icon "icon-plus-circle-outline green-400-fg" at bounding box center [447, 138] width 7 height 7
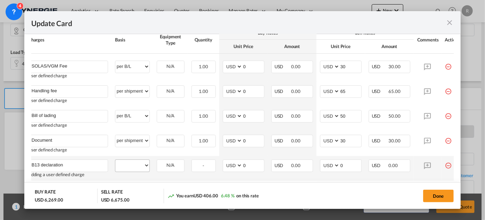
type input "B13 declaration"
click at [133, 170] on select "per equipment per container per B/L per shipping bill per shipment per pallet p…" at bounding box center [132, 165] width 34 height 11
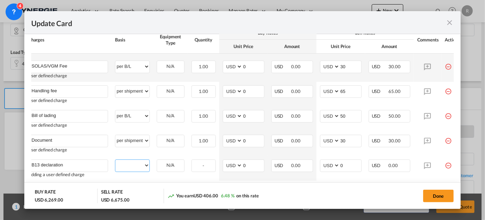
select select "per_declaration"
click at [115, 161] on select "per equipment per container per B/L per shipping bill per shipment per pallet p…" at bounding box center [132, 165] width 34 height 11
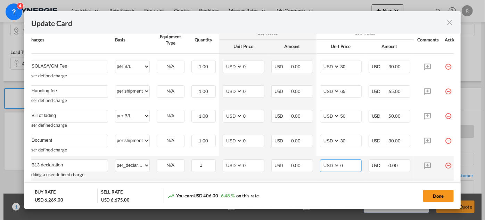
drag, startPoint x: 349, startPoint y: 166, endPoint x: 335, endPoint y: 166, distance: 14.3
click at [337, 166] on md-input-container "AED AFN ALL AMD ANG AOA ARS AUD AWG AZN BAM BBD BDT BGN BHD BIF BMD BND [PERSON…" at bounding box center [341, 165] width 42 height 13
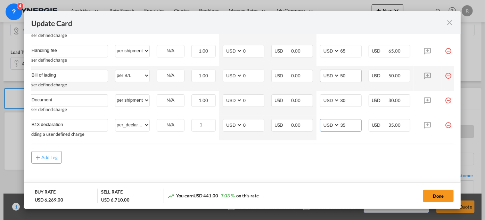
scroll to position [361, 0]
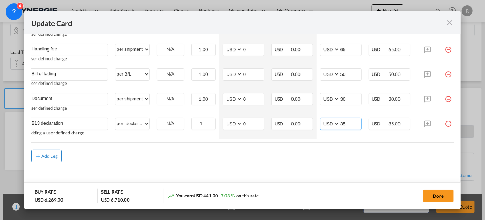
type input "35"
click at [44, 161] on button "Add Leg" at bounding box center [46, 156] width 31 height 13
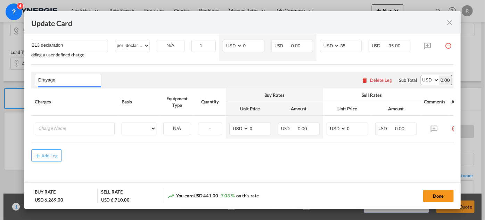
scroll to position [440, 0]
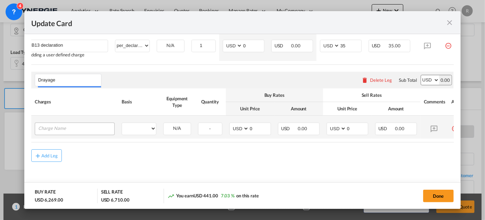
type input "Drayage"
click at [95, 129] on input "Charge Name" at bounding box center [76, 128] width 76 height 10
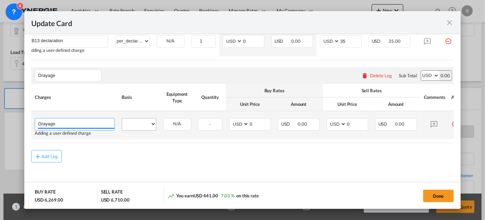
type input "Drayage"
click at [142, 129] on select "per equipment per container per B/L per shipping bill per shipment per pallet p…" at bounding box center [139, 123] width 34 height 11
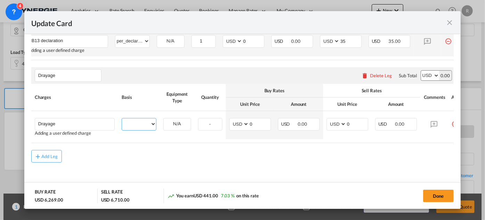
select select "per container"
click at [122, 121] on select "per equipment per container per B/L per shipping bill per shipment per pallet p…" at bounding box center [139, 123] width 34 height 11
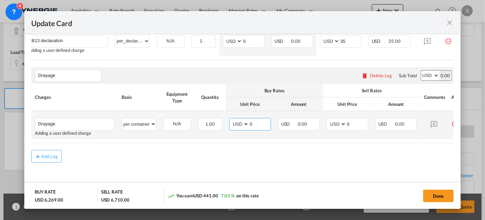
drag, startPoint x: 259, startPoint y: 127, endPoint x: 231, endPoint y: 122, distance: 28.2
click at [231, 122] on md-input-container "AED AFN ALL AMD ANG AOA ARS AUD AWG AZN BAM BBD BDT BGN BHD BIF BMD BND [PERSON…" at bounding box center [250, 124] width 42 height 13
type input "1045"
drag, startPoint x: 362, startPoint y: 128, endPoint x: 326, endPoint y: 122, distance: 36.5
click at [326, 122] on td "AED AFN ALL AMD ANG AOA ARS AUD AWG AZN BAM BBD BDT BGN BHD BIF BMD BND [PERSON…" at bounding box center [347, 125] width 49 height 28
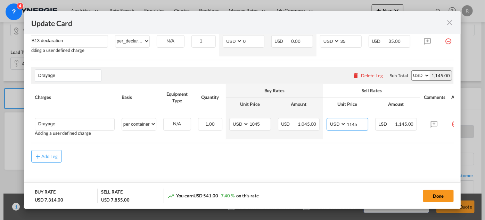
type input "1145"
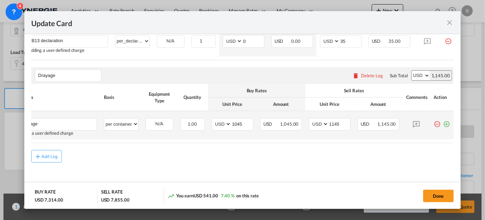
click at [444, 125] on md-icon "icon-plus-circle-outline green-400-fg" at bounding box center [447, 121] width 7 height 7
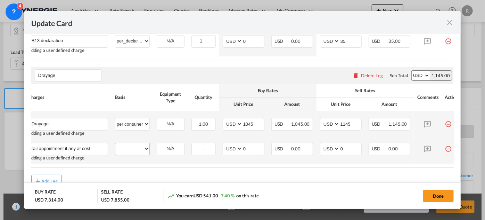
type input "rail appointment if any at cost"
click at [129, 154] on select "per equipment per container per B/L per shipping bill per shipment per pallet p…" at bounding box center [132, 148] width 34 height 11
select select "per container"
click at [115, 146] on select "per equipment per container per B/L per shipping bill per shipment per pallet p…" at bounding box center [132, 148] width 34 height 11
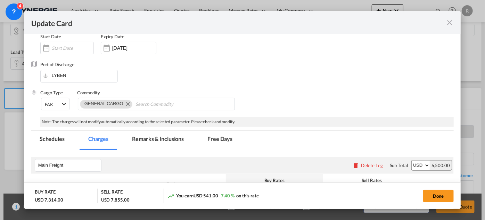
scroll to position [91, 0]
click at [168, 139] on md-tab-item "Remarks & Inclusions" at bounding box center [158, 140] width 69 height 19
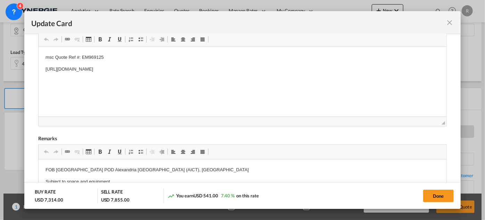
scroll to position [217, 0]
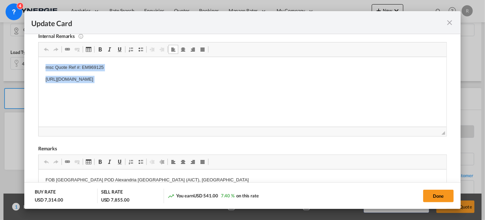
drag, startPoint x: 44, startPoint y: 67, endPoint x: 268, endPoint y: 86, distance: 224.4
click at [111, 73] on body "cma spot pacific" at bounding box center [242, 79] width 394 height 31
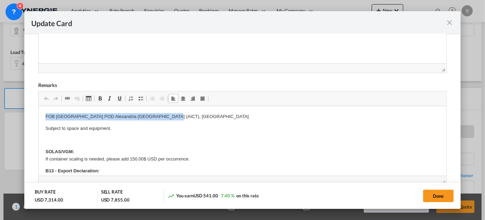
drag, startPoint x: 43, startPoint y: 115, endPoint x: 183, endPoint y: 118, distance: 139.8
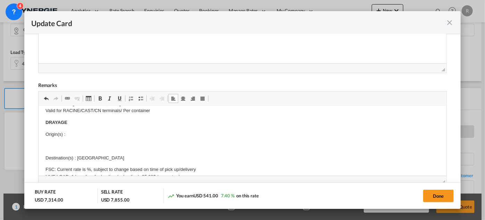
scroll to position [95, 0]
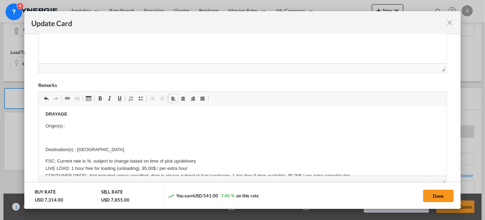
click at [74, 123] on p "Origin(s) :" at bounding box center [242, 125] width 394 height 7
drag, startPoint x: 78, startPoint y: 148, endPoint x: 142, endPoint y: 144, distance: 64.1
click at [142, 149] on p "Destination(s) : [GEOGRAPHIC_DATA]" at bounding box center [242, 149] width 394 height 7
click at [86, 159] on p "FSC: Current rate is %, subject to change based on time of pick up/delivery LIV…" at bounding box center [242, 178] width 394 height 43
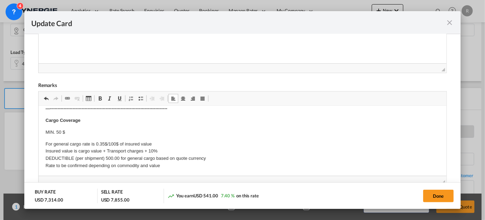
scroll to position [299, 0]
click at [428, 197] on button "Done" at bounding box center [439, 196] width 31 height 13
type input "[DATE]"
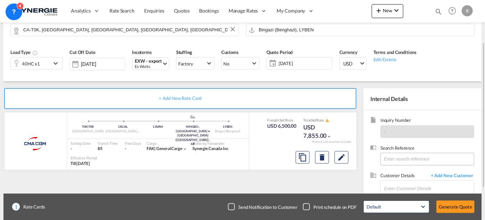
scroll to position [95, 0]
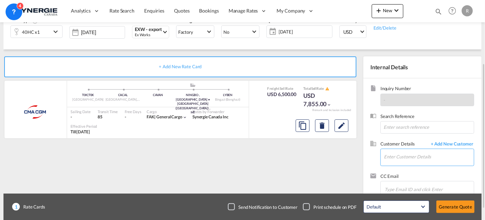
click at [410, 161] on input "Enter Customer Details" at bounding box center [429, 157] width 90 height 16
paste input "[PERSON_NAME][EMAIL_ADDRESS][DOMAIN_NAME]"
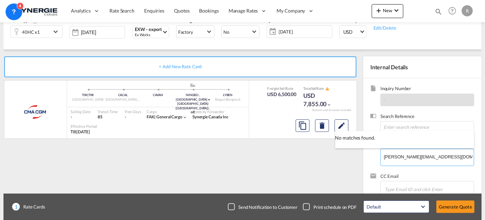
type input "[PERSON_NAME][EMAIL_ADDRESS][DOMAIN_NAME]"
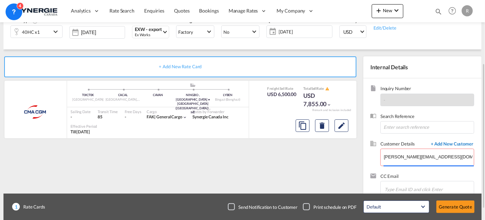
click at [455, 142] on span "+ Add New Customer" at bounding box center [451, 144] width 47 height 8
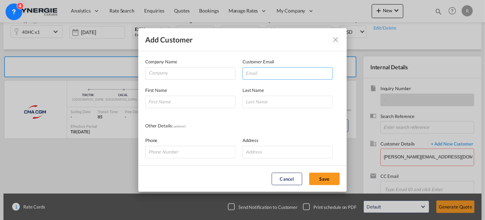
click at [293, 72] on input "Add Customer Company ..." at bounding box center [288, 73] width 90 height 13
paste input "[PERSON_NAME][EMAIL_ADDRESS][DOMAIN_NAME]"
type input "[PERSON_NAME][EMAIL_ADDRESS][DOMAIN_NAME]"
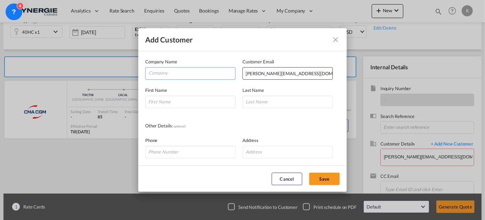
click at [188, 75] on input "Company" at bounding box center [192, 72] width 87 height 10
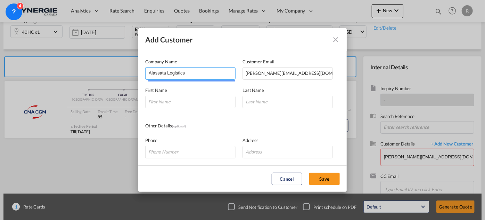
type input "Alassata Logistics"
type input "[PERSON_NAME]"
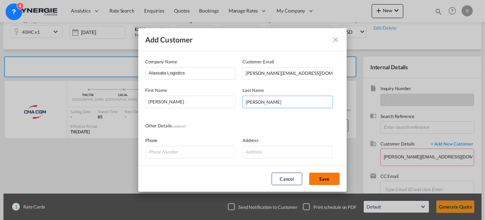
type input "[PERSON_NAME]"
click at [326, 178] on button "Save" at bounding box center [324, 178] width 31 height 13
type input "Alassata Logistics, [PERSON_NAME], [PERSON_NAME][EMAIL_ADDRESS][DOMAIN_NAME]"
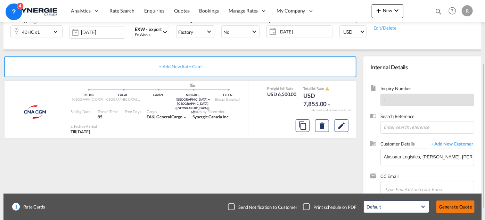
click at [467, 205] on button "Generate Quote" at bounding box center [456, 206] width 38 height 13
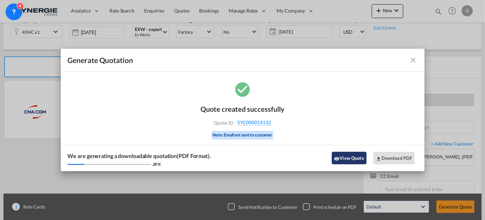
click at [344, 158] on button "View Quote" at bounding box center [349, 158] width 35 height 13
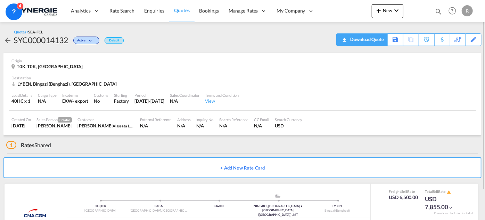
click at [378, 42] on div "Download Quote" at bounding box center [366, 39] width 35 height 11
